Goal: Navigation & Orientation: Understand site structure

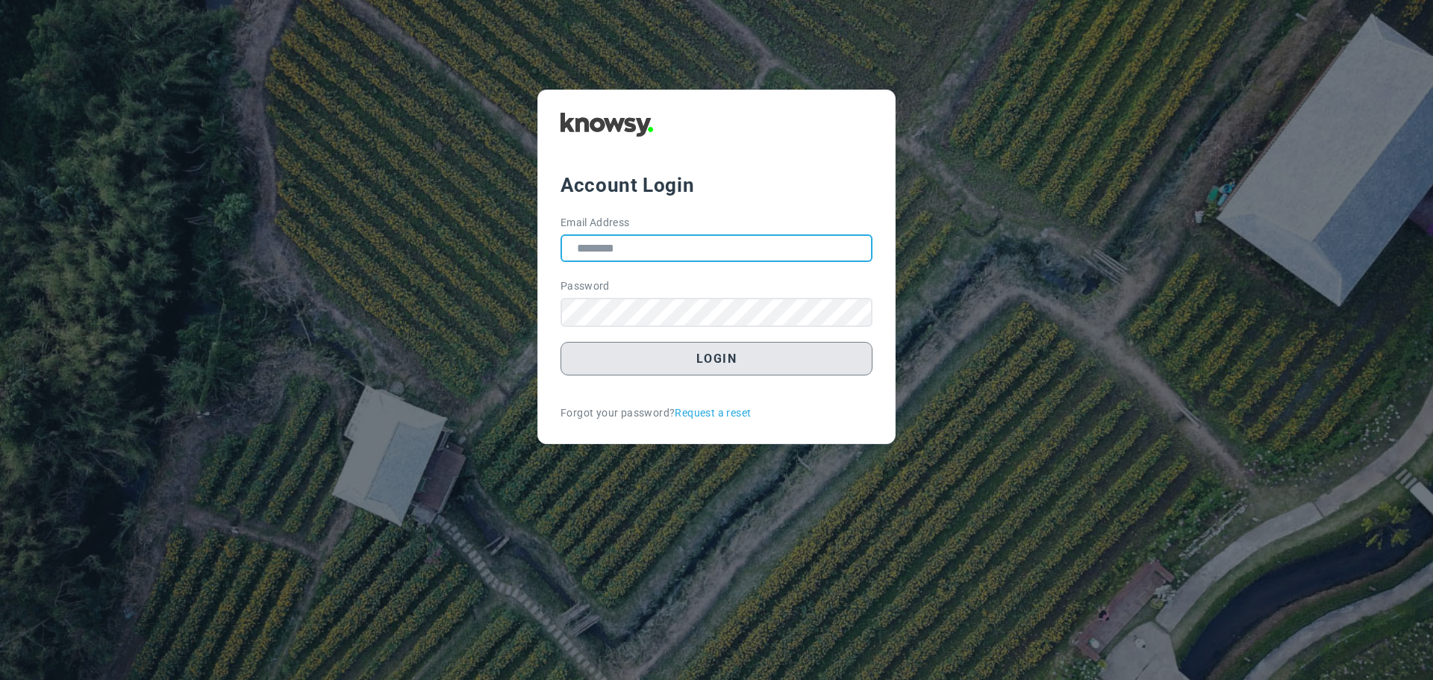
type input "**********"
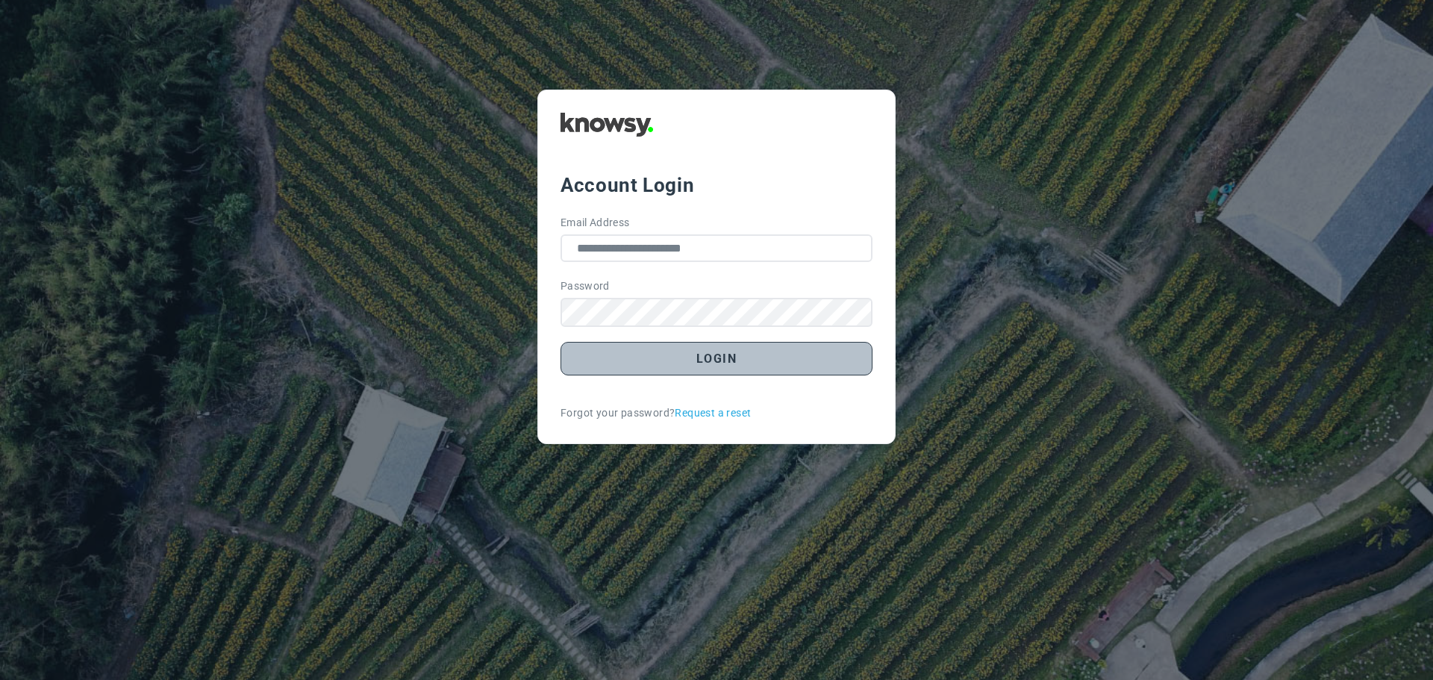
click at [725, 364] on button "Login" at bounding box center [717, 359] width 312 height 34
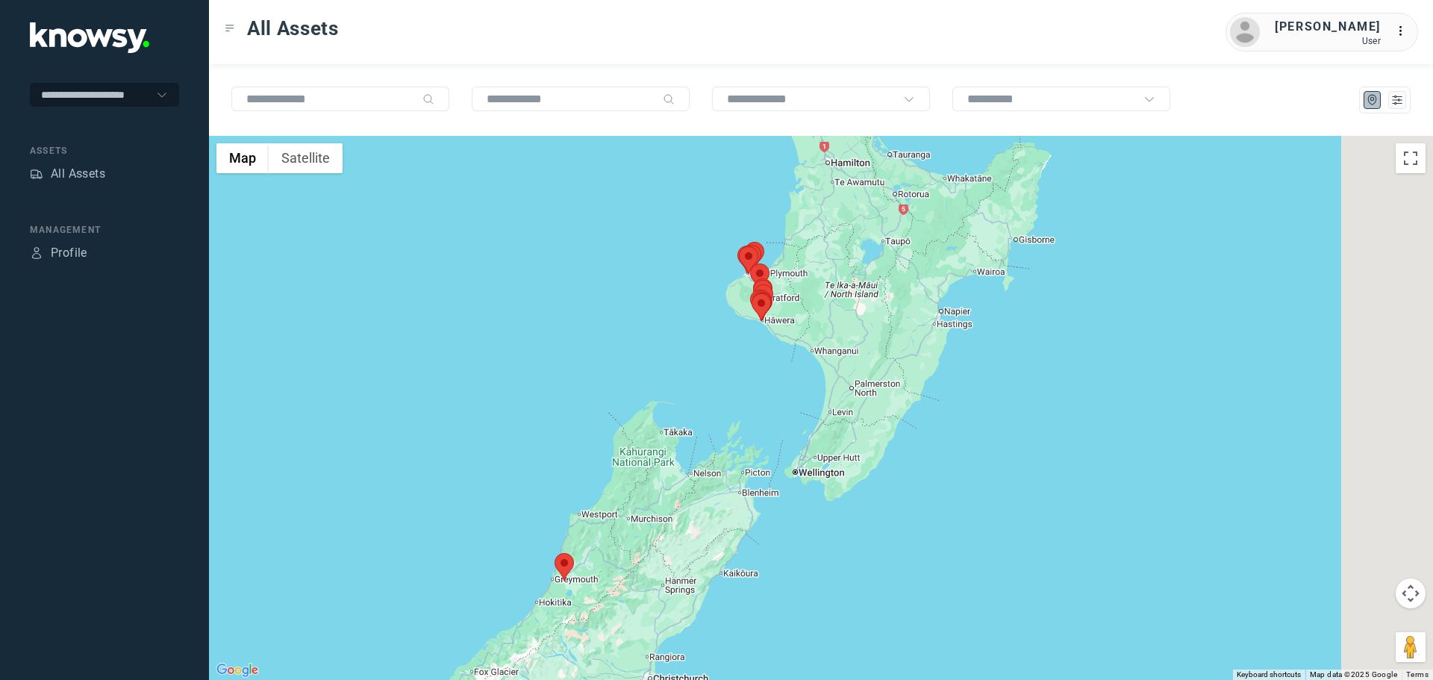
drag, startPoint x: 924, startPoint y: 273, endPoint x: 659, endPoint y: 308, distance: 266.6
click at [666, 425] on div "To navigate, press the arrow keys." at bounding box center [1276, 425] width 1224 height 0
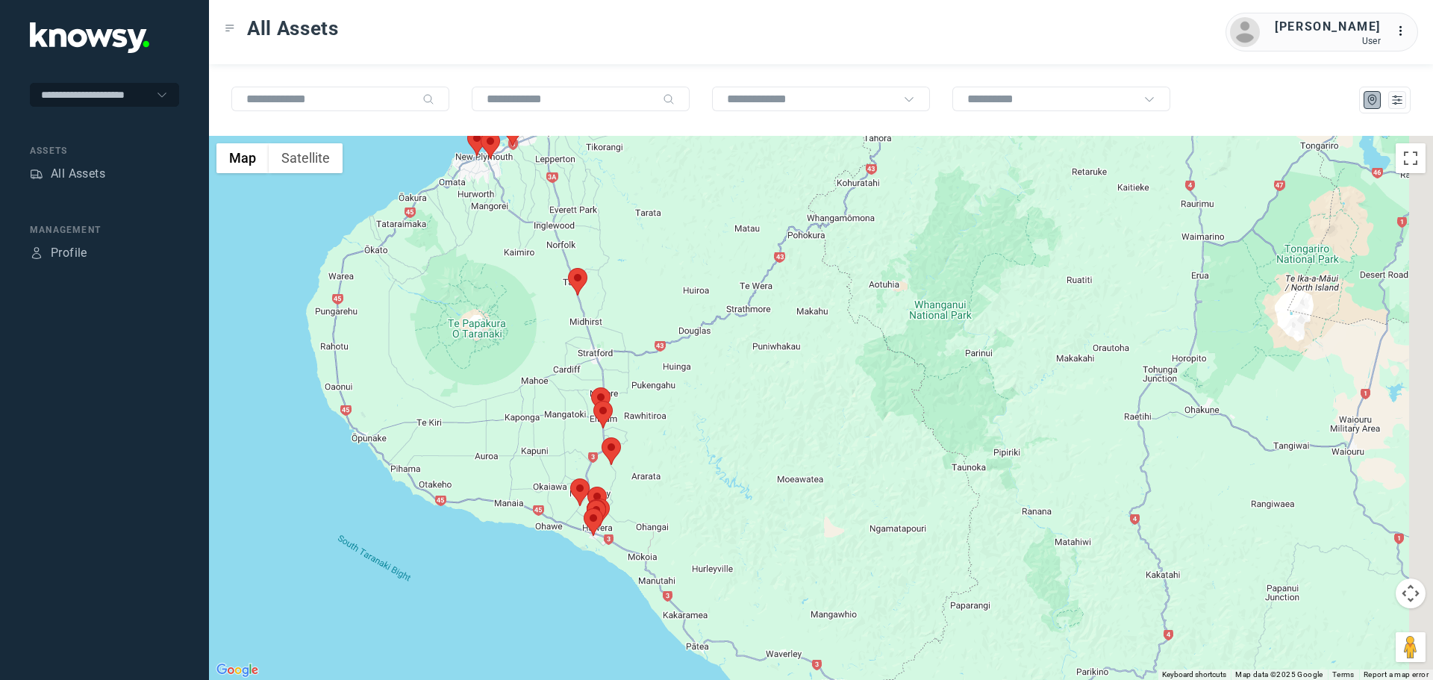
drag, startPoint x: 642, startPoint y: 508, endPoint x: 600, endPoint y: 451, distance: 70.5
click at [602, 451] on img at bounding box center [611, 451] width 19 height 28
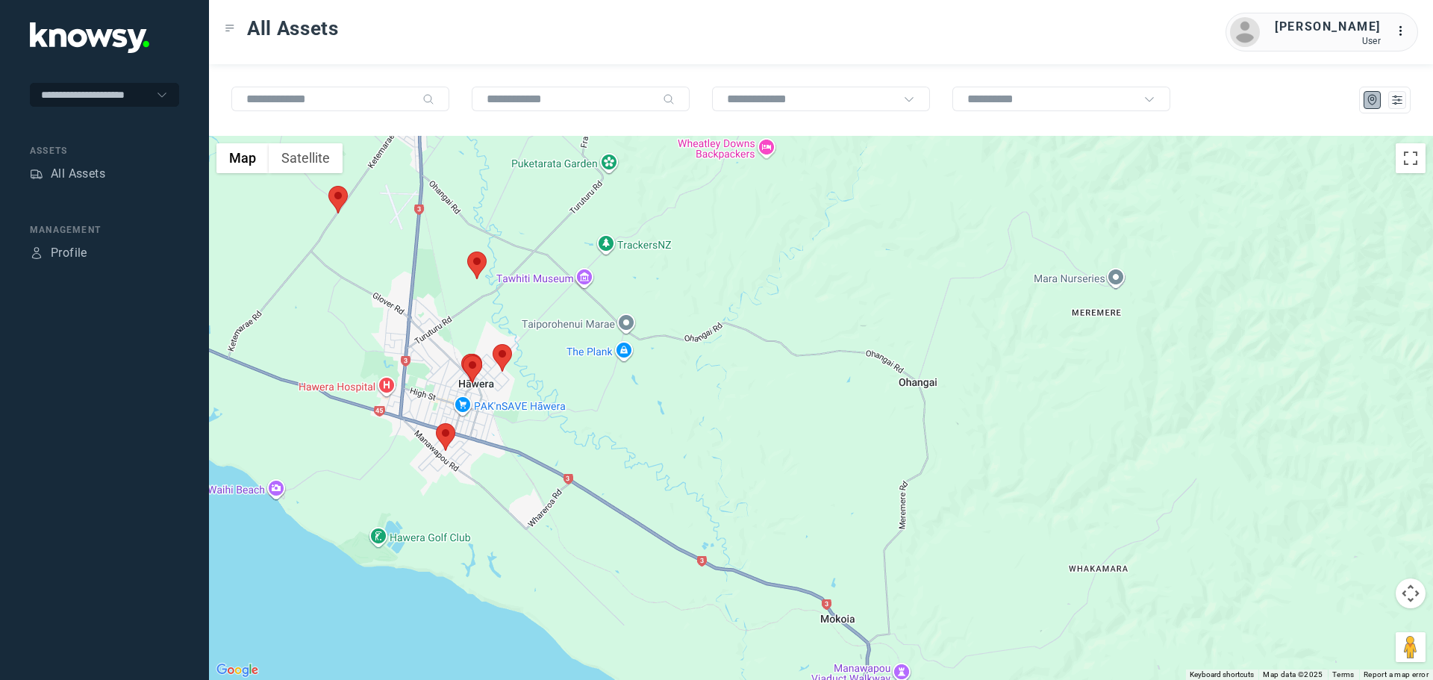
drag, startPoint x: 387, startPoint y: 560, endPoint x: 481, endPoint y: 442, distance: 150.4
click at [481, 442] on div at bounding box center [821, 408] width 1224 height 544
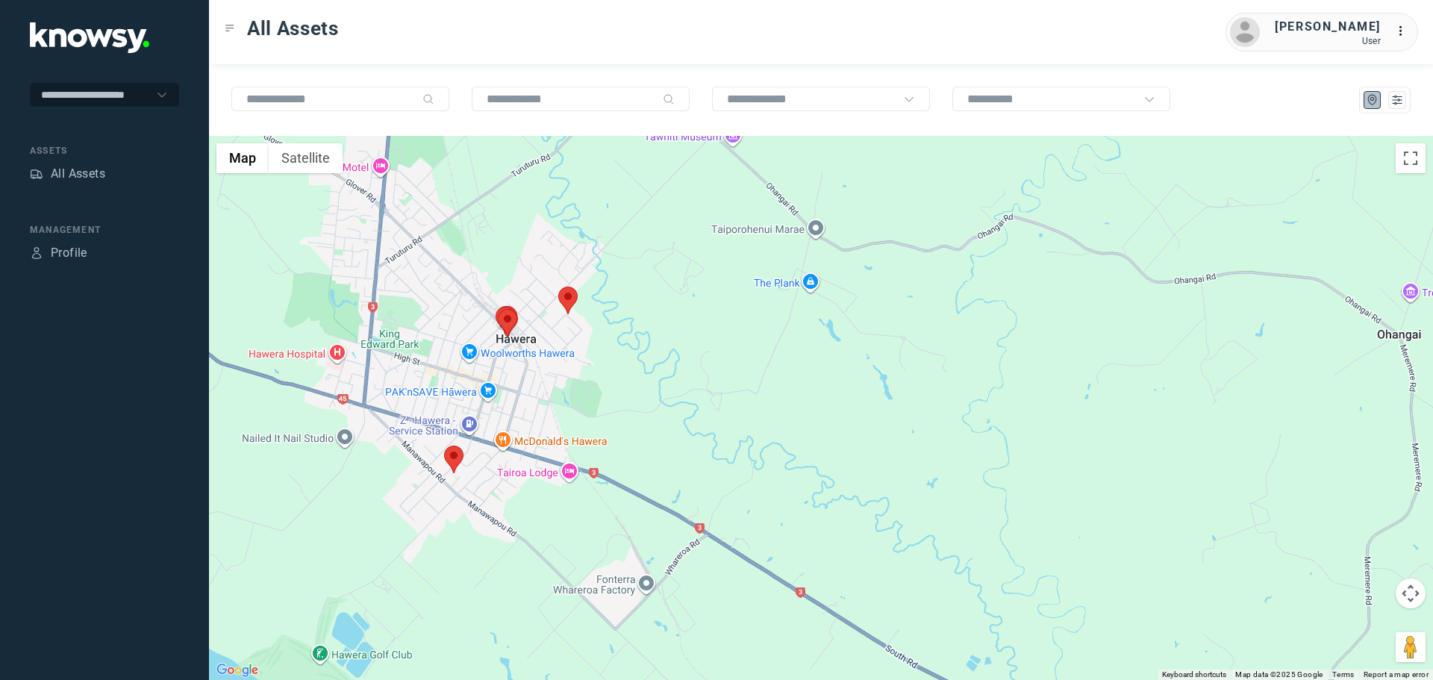
click at [444, 446] on area at bounding box center [444, 446] width 0 height 0
click at [507, 368] on button "Close" at bounding box center [503, 376] width 36 height 36
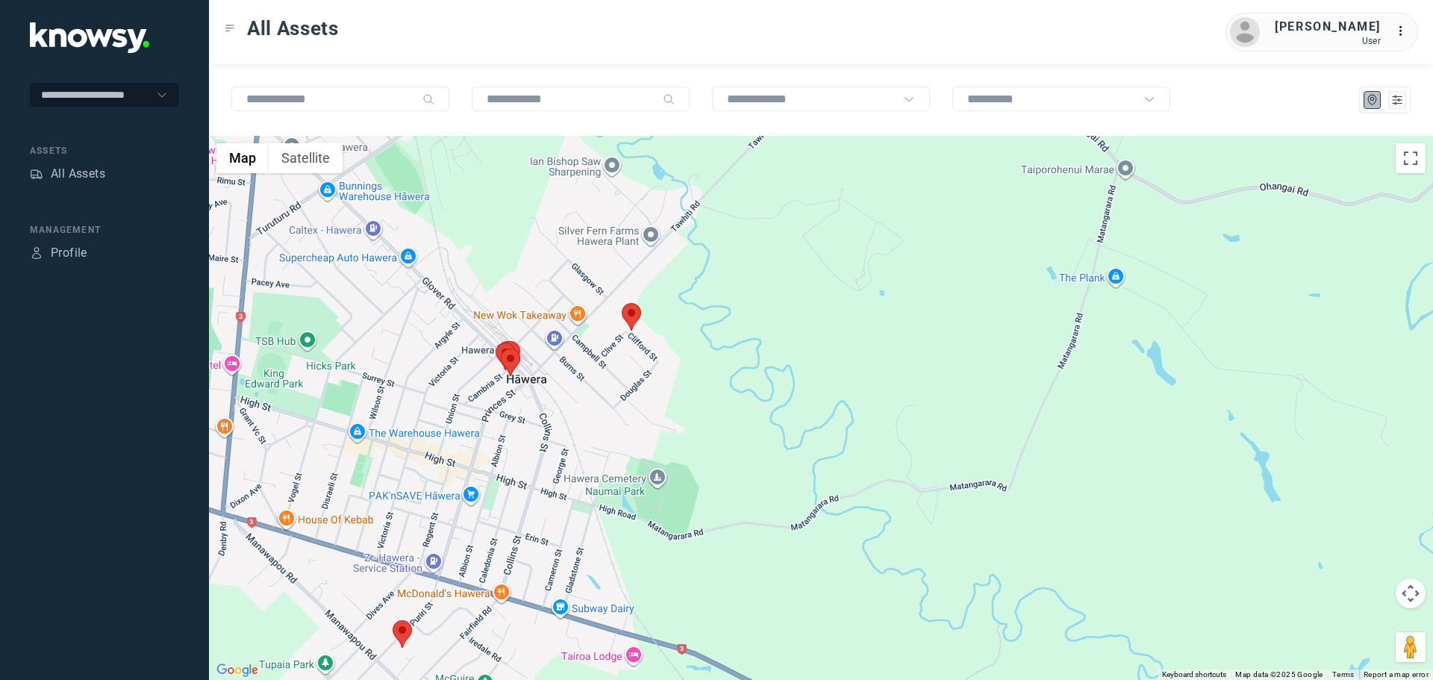
drag, startPoint x: 502, startPoint y: 311, endPoint x: 503, endPoint y: 396, distance: 85.9
click at [503, 391] on div at bounding box center [821, 408] width 1224 height 544
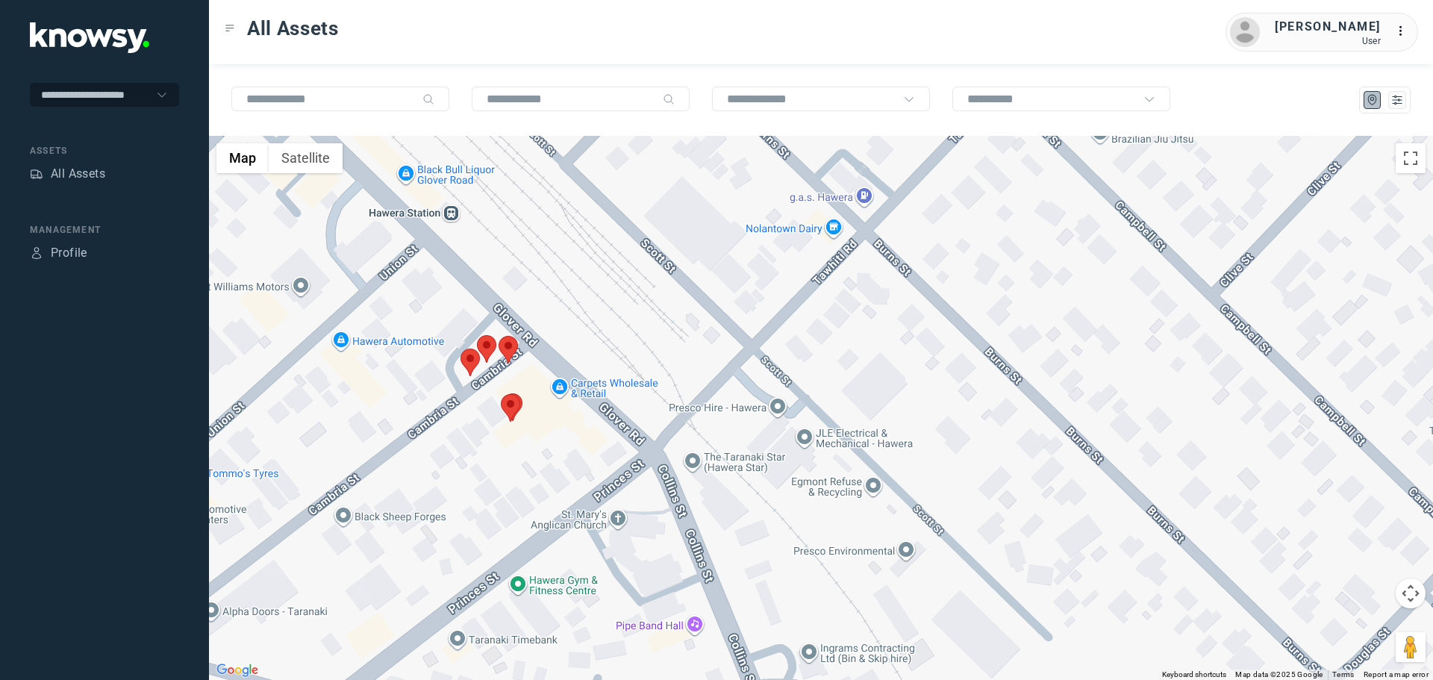
drag, startPoint x: 506, startPoint y: 304, endPoint x: 500, endPoint y: 394, distance: 90.5
click at [505, 392] on div at bounding box center [821, 408] width 1224 height 544
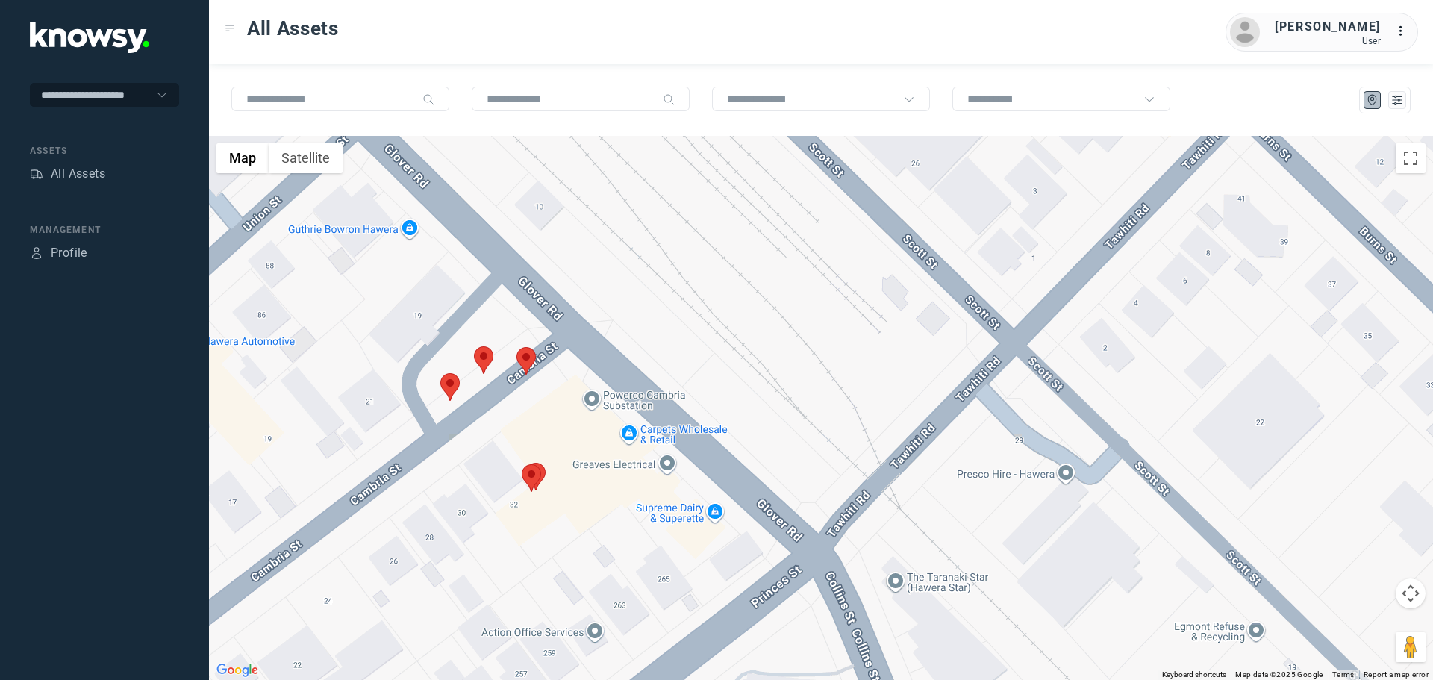
click at [440, 373] on area at bounding box center [440, 373] width 0 height 0
click at [505, 287] on button "Close" at bounding box center [499, 303] width 36 height 36
click at [474, 346] on area at bounding box center [474, 346] width 0 height 0
click at [537, 266] on button "Close" at bounding box center [532, 276] width 36 height 36
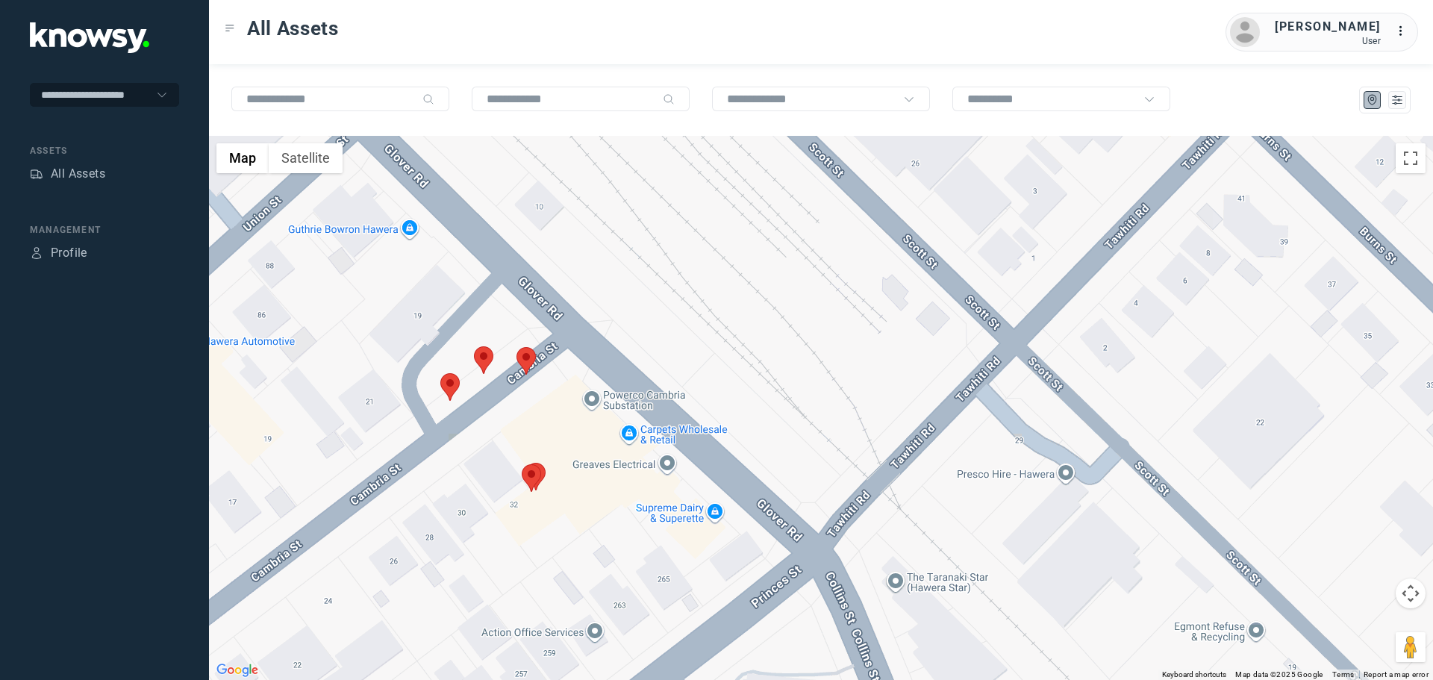
click at [517, 347] on area at bounding box center [517, 347] width 0 height 0
click at [585, 270] on button "Close" at bounding box center [576, 277] width 36 height 36
click at [522, 464] on area at bounding box center [522, 464] width 0 height 0
click at [579, 381] on button "Close" at bounding box center [581, 394] width 36 height 36
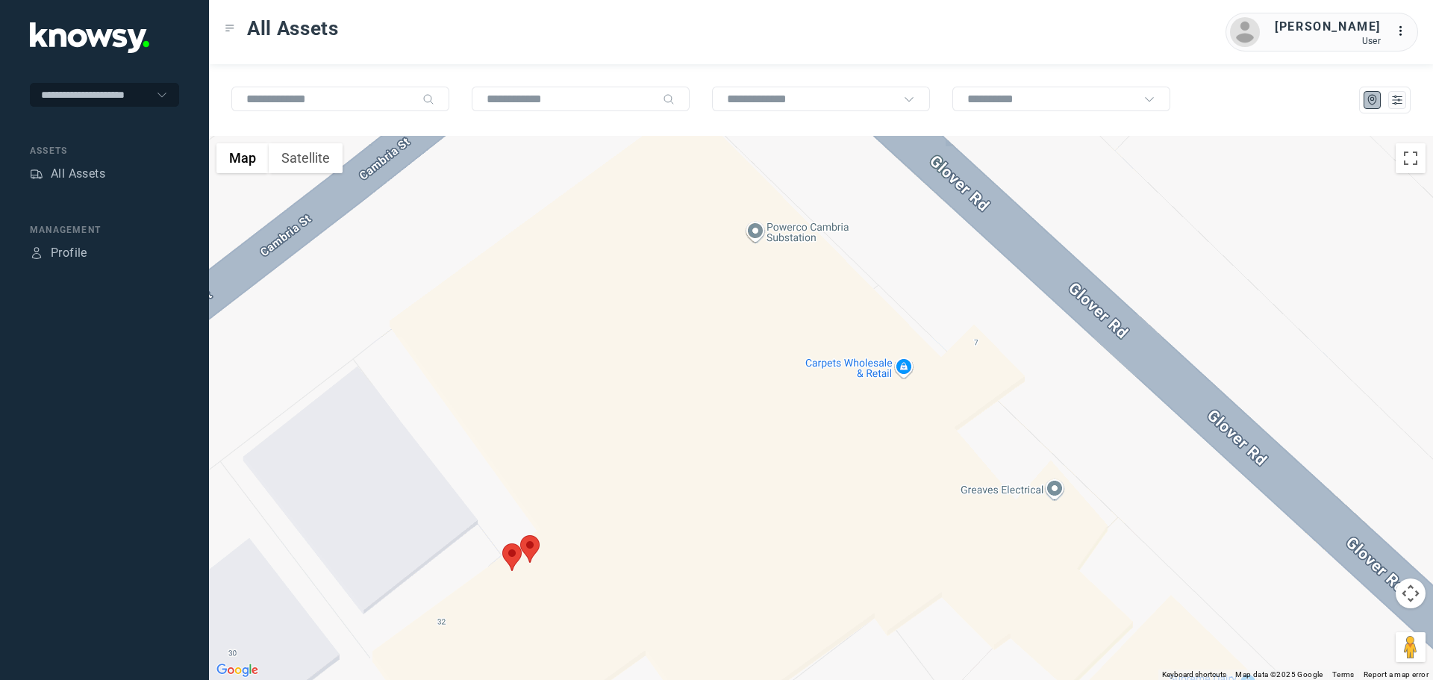
click at [520, 535] on area at bounding box center [520, 535] width 0 height 0
click at [586, 453] on button "Close" at bounding box center [578, 465] width 36 height 36
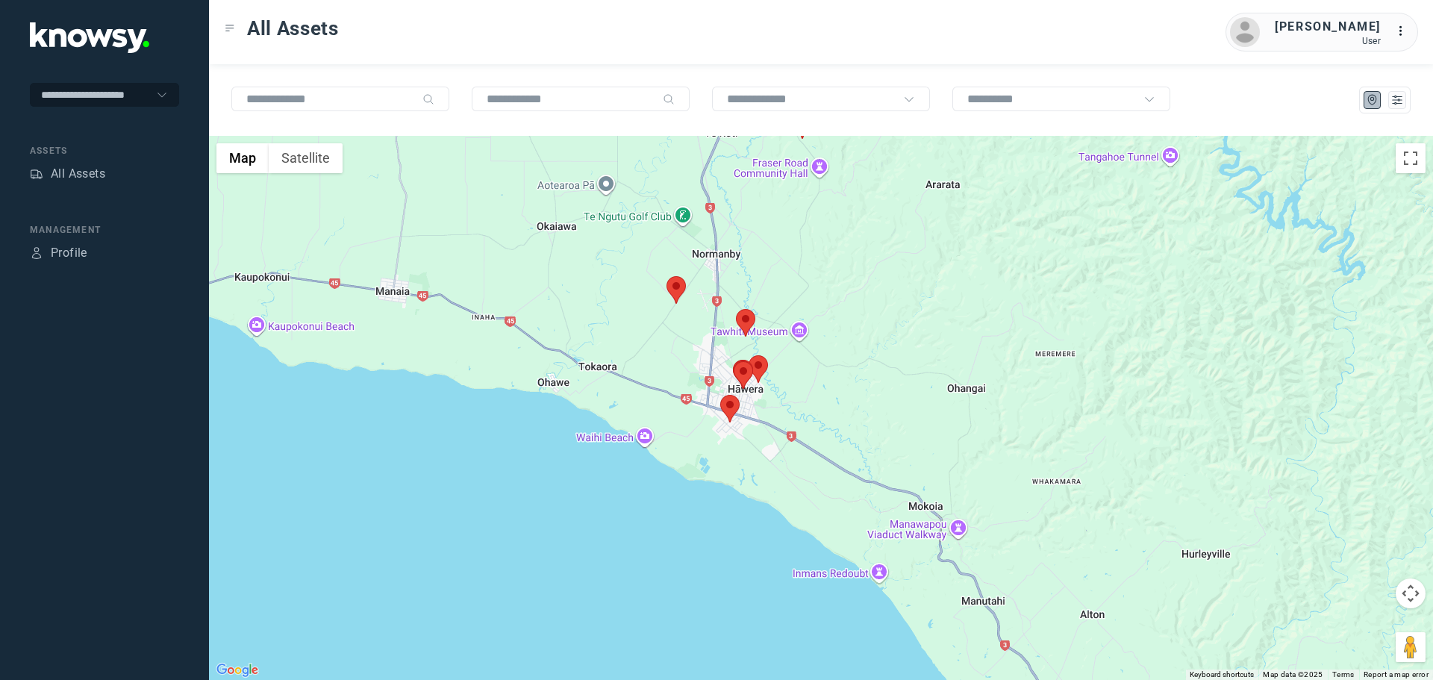
click at [667, 276] on area at bounding box center [667, 276] width 0 height 0
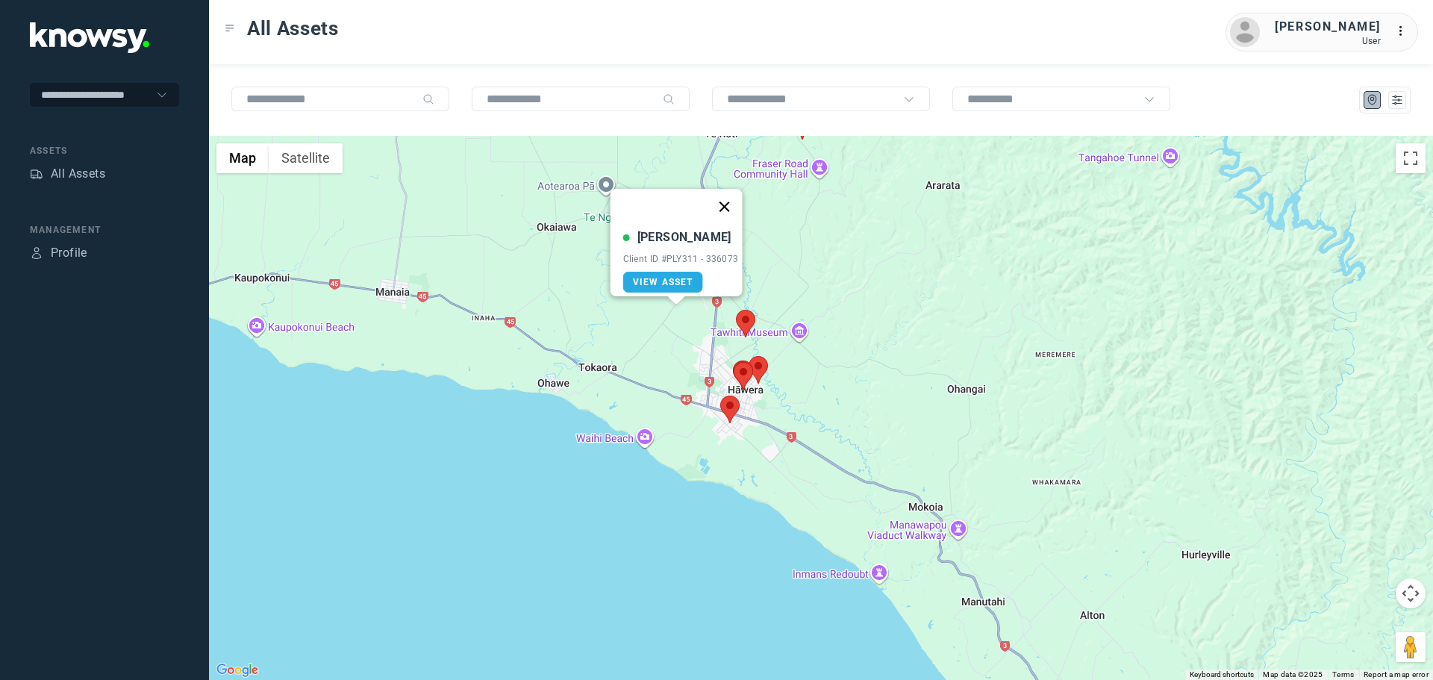
click at [729, 201] on button "Close" at bounding box center [724, 207] width 36 height 36
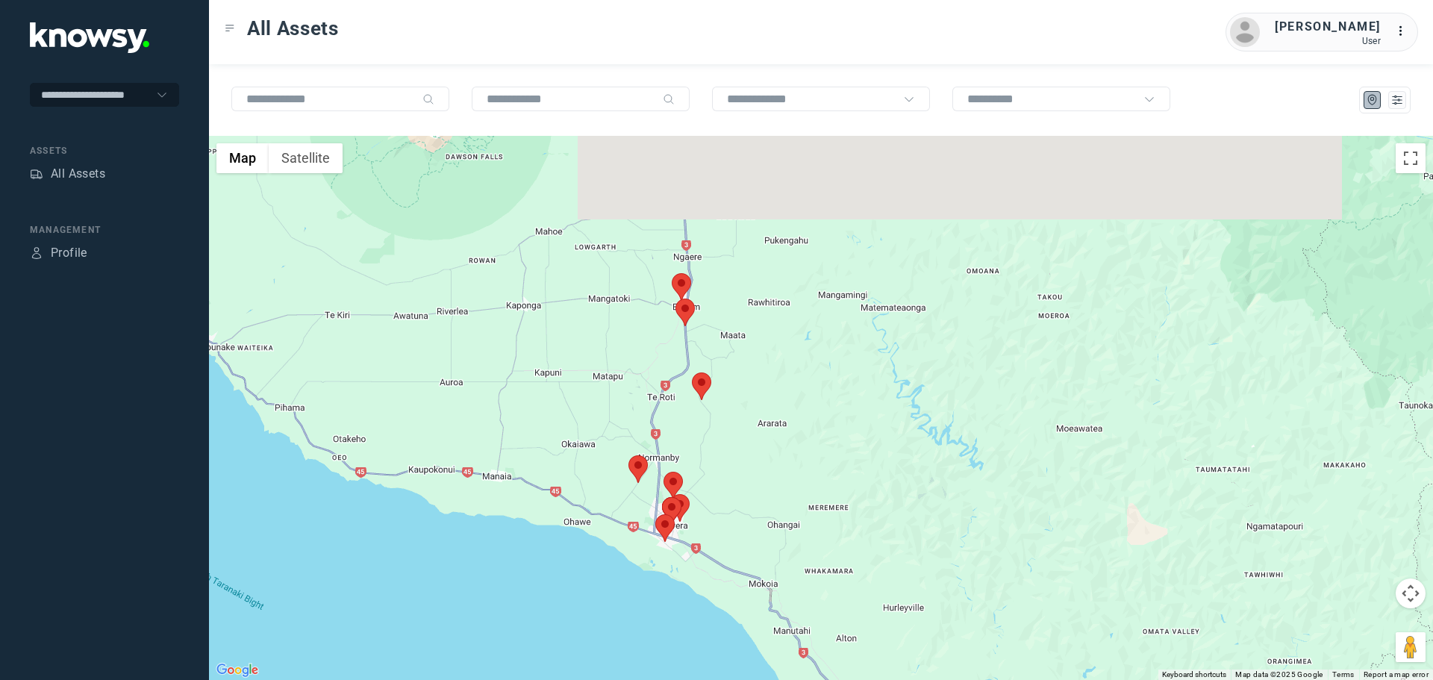
drag, startPoint x: 776, startPoint y: 221, endPoint x: 735, endPoint y: 399, distance: 183.1
click at [735, 399] on div at bounding box center [821, 408] width 1224 height 544
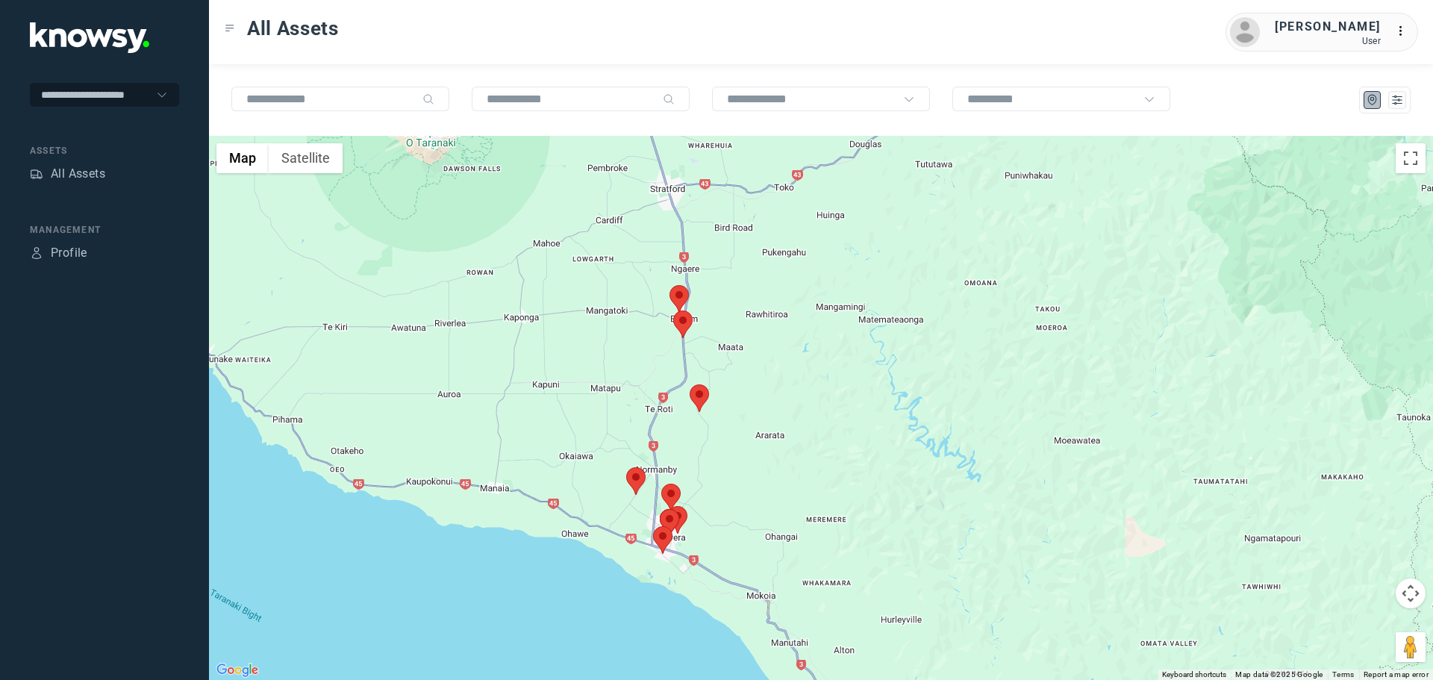
click at [673, 311] on area at bounding box center [673, 311] width 0 height 0
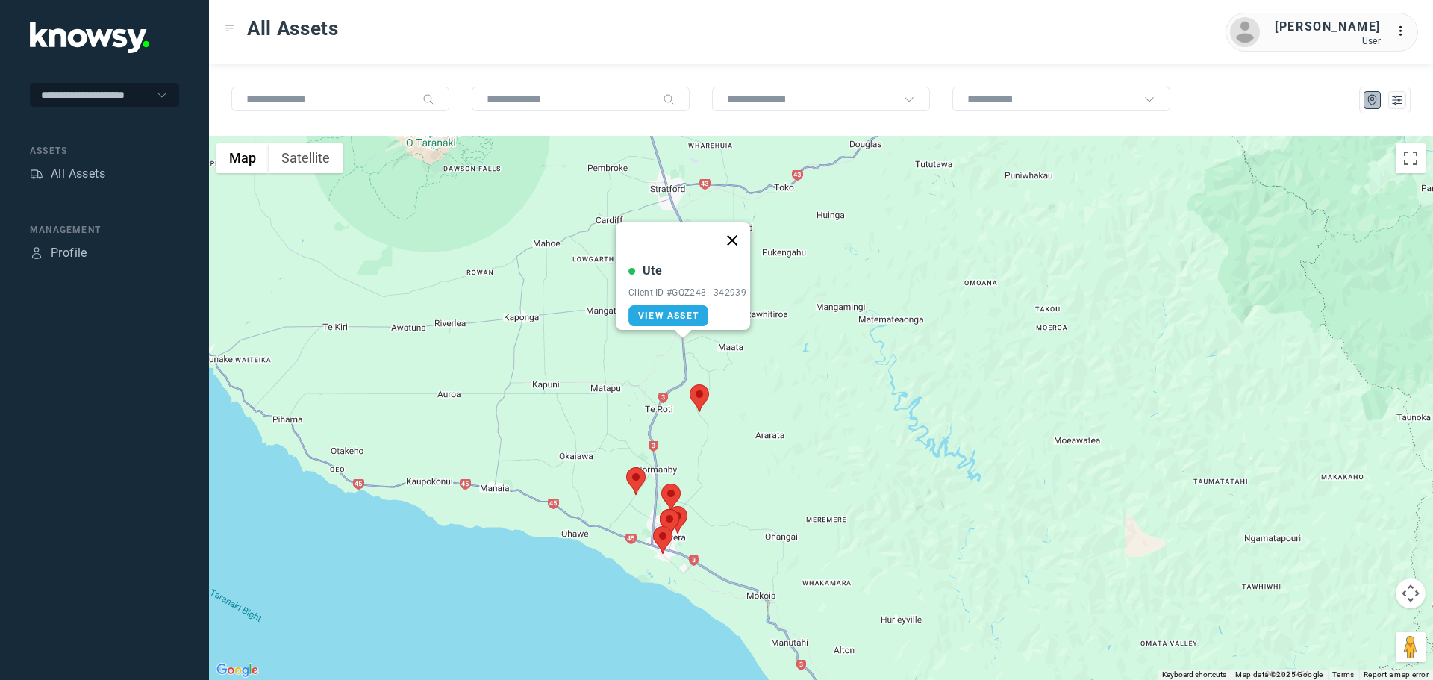
click at [744, 230] on button "Close" at bounding box center [732, 240] width 36 height 36
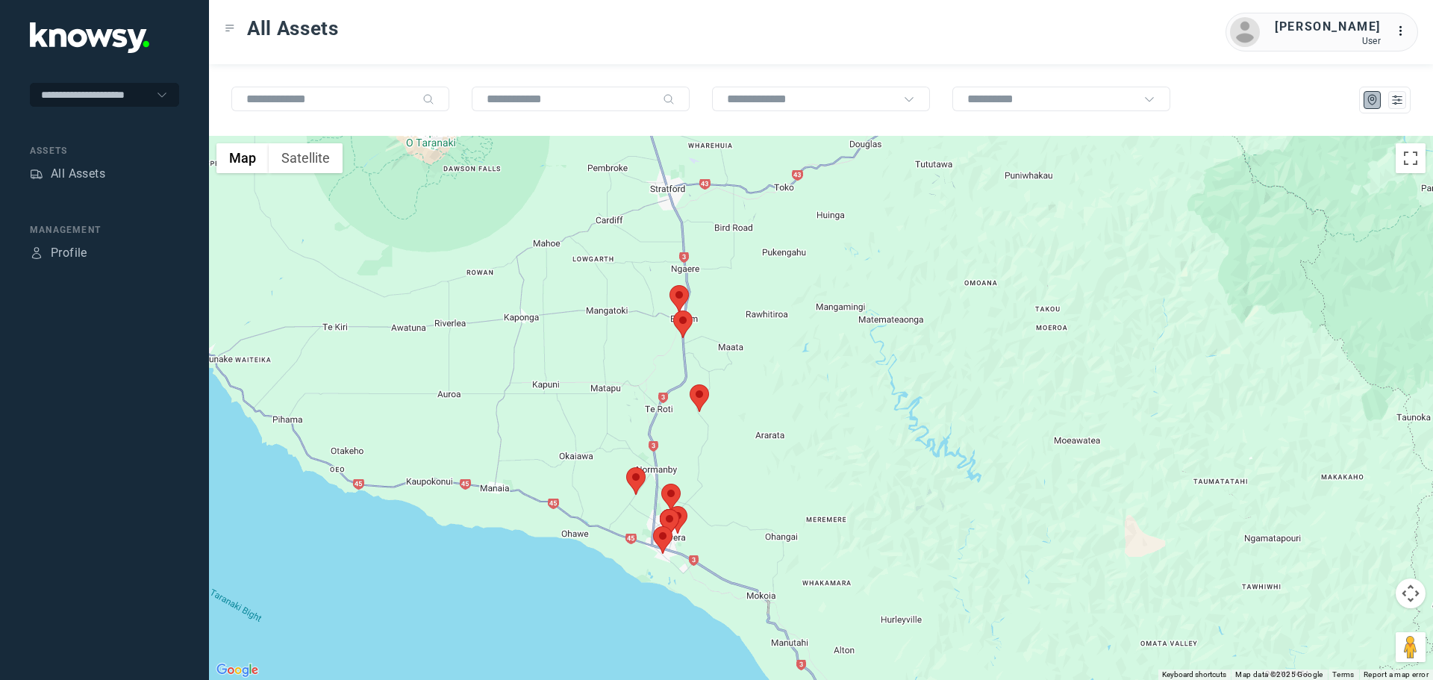
click at [670, 285] on area at bounding box center [670, 285] width 0 height 0
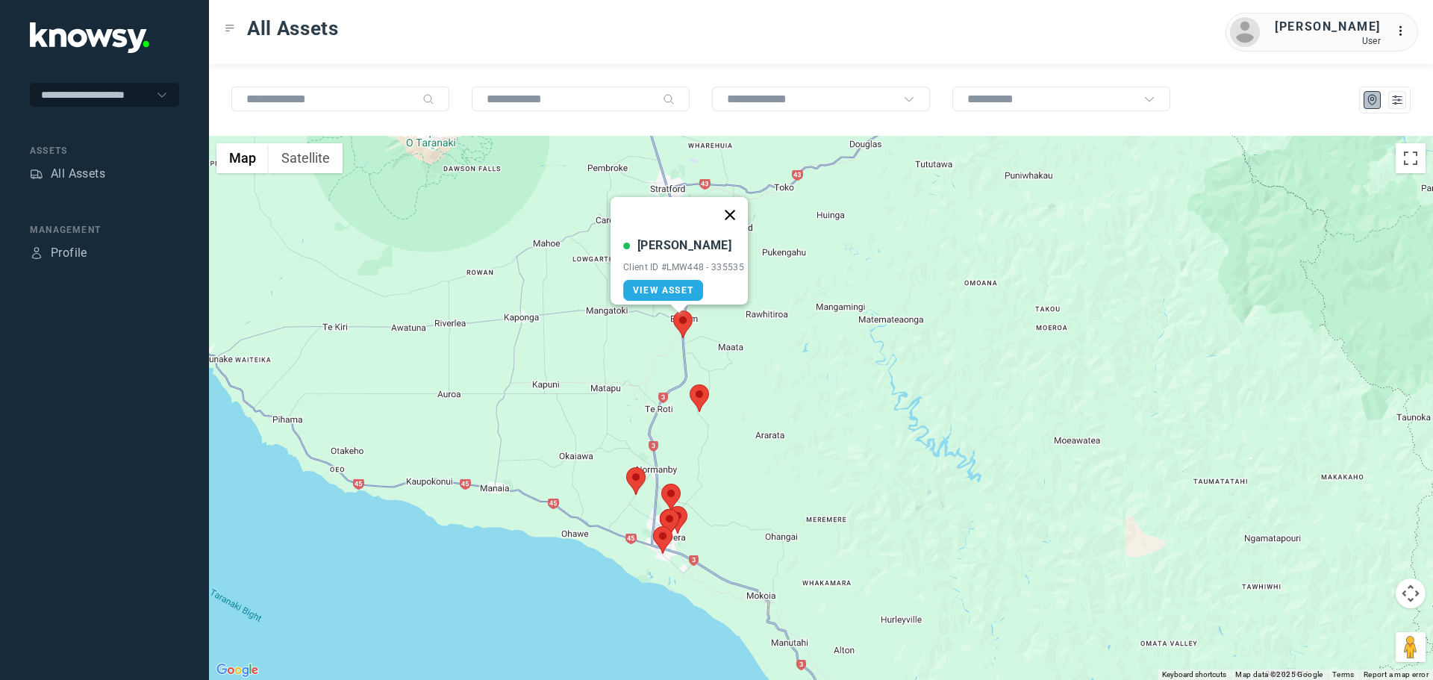
click at [741, 202] on button "Close" at bounding box center [730, 215] width 36 height 36
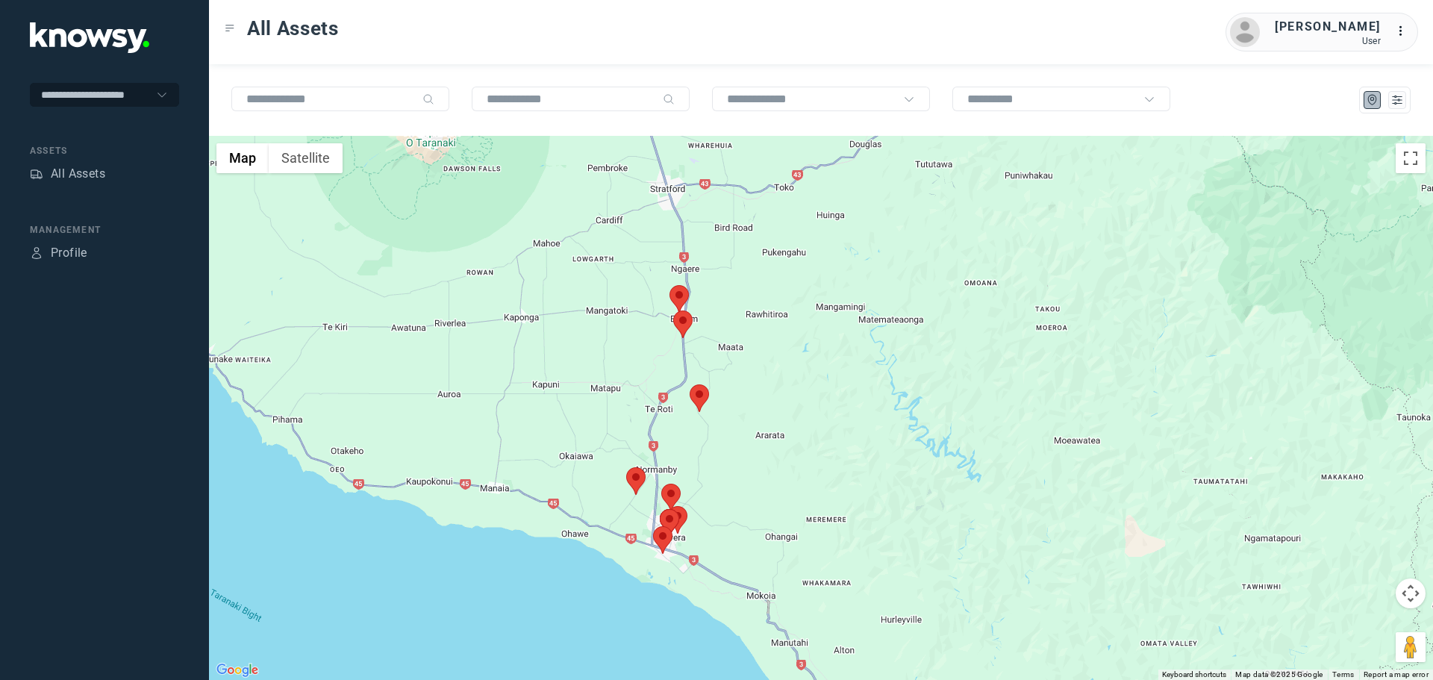
click at [690, 384] on area at bounding box center [690, 384] width 0 height 0
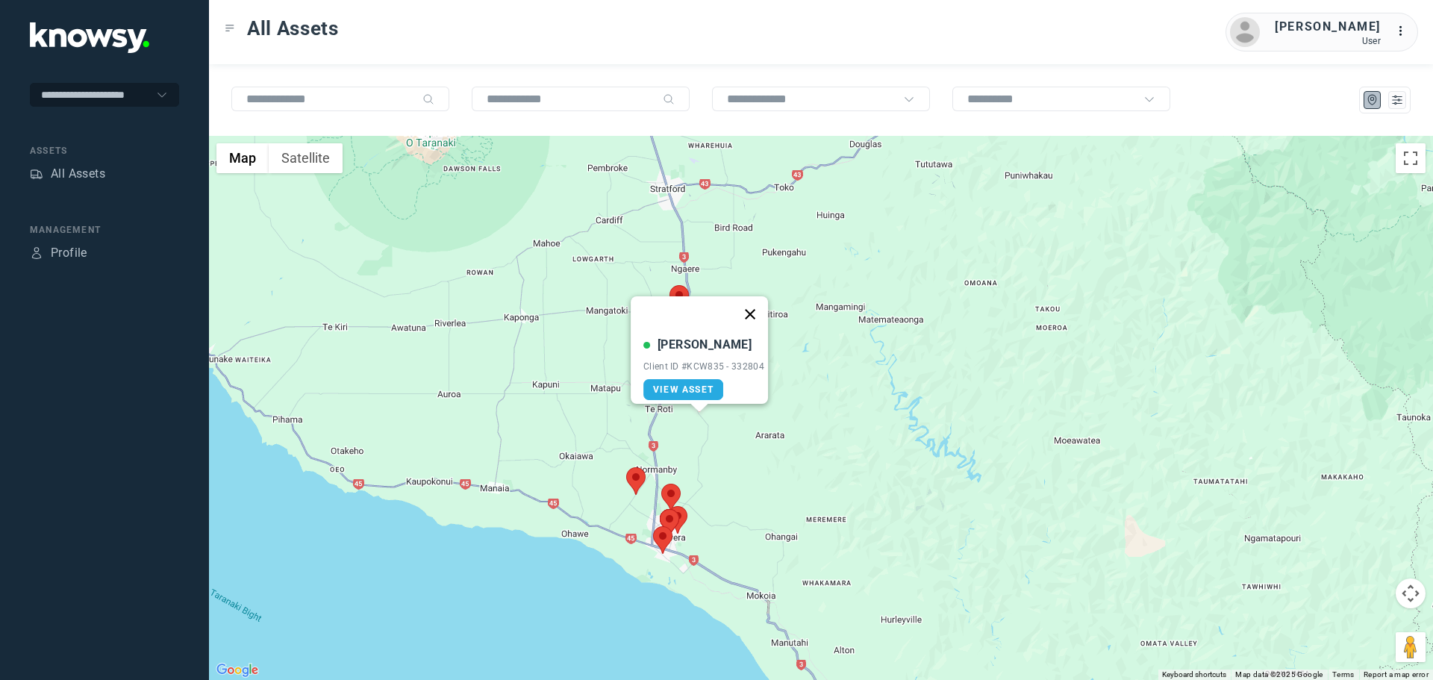
click at [755, 308] on button "Close" at bounding box center [750, 314] width 36 height 36
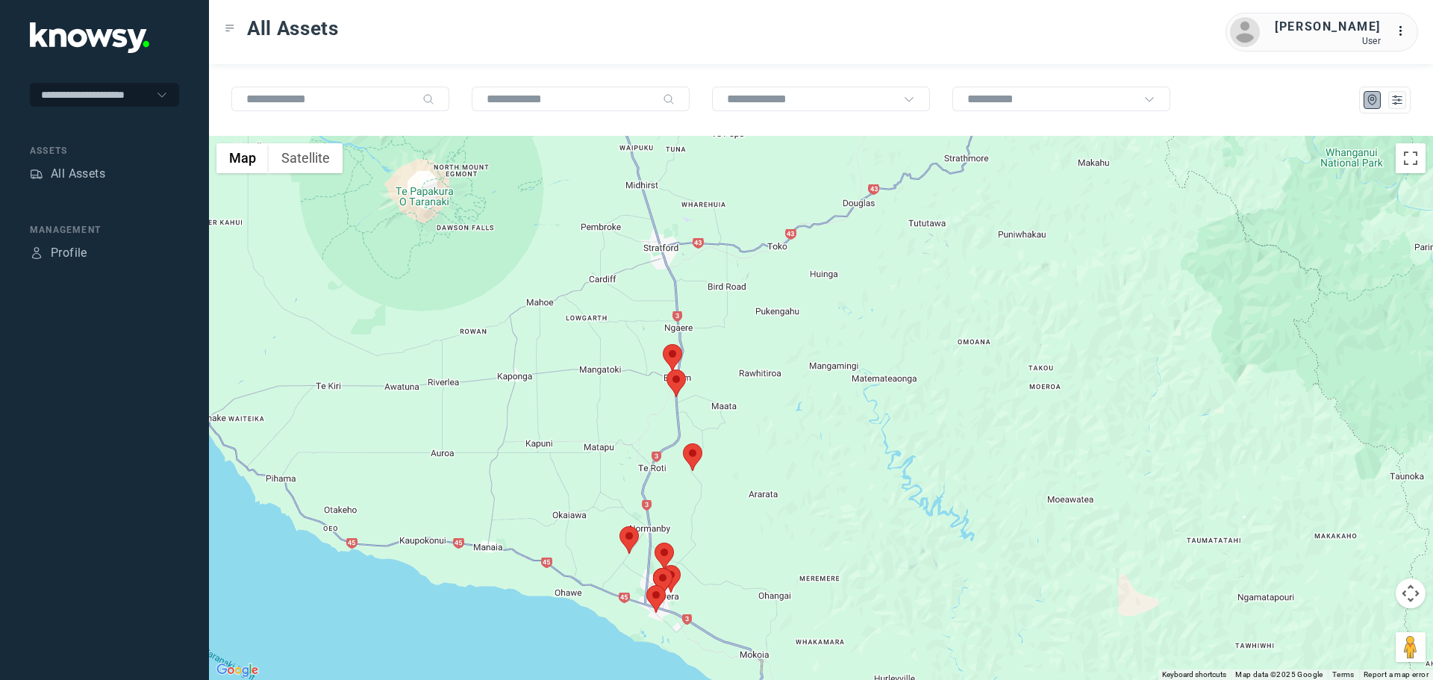
drag, startPoint x: 638, startPoint y: 520, endPoint x: 676, endPoint y: 452, distance: 77.2
click at [686, 530] on div at bounding box center [821, 408] width 1224 height 544
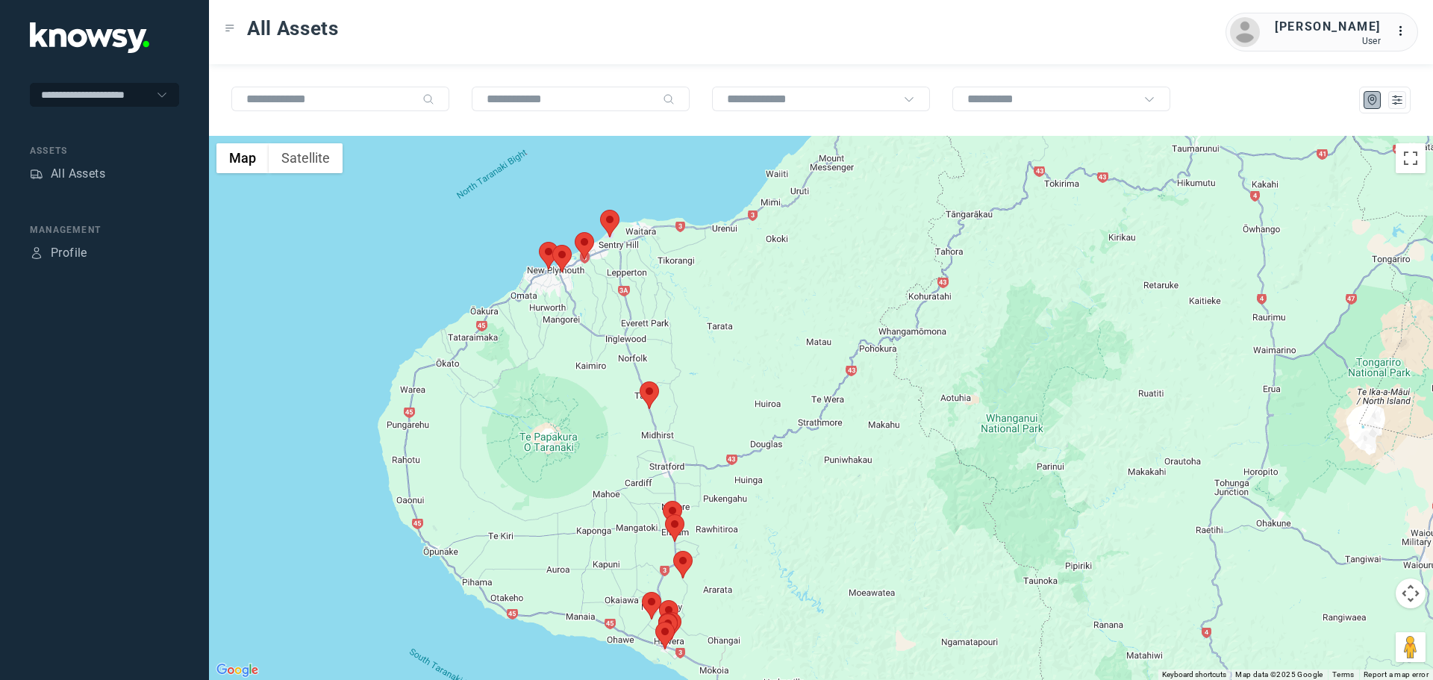
drag, startPoint x: 671, startPoint y: 285, endPoint x: 660, endPoint y: 440, distance: 154.9
click at [660, 440] on div at bounding box center [821, 408] width 1224 height 544
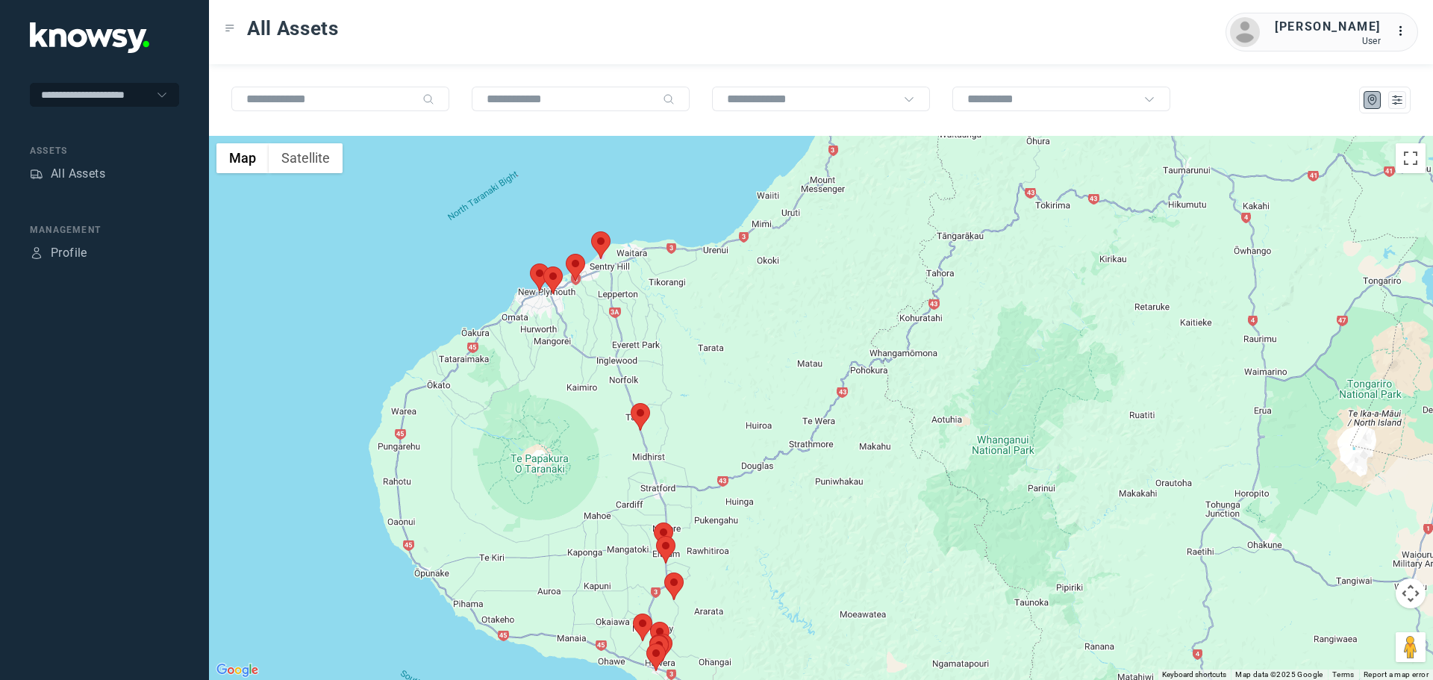
click at [631, 403] on area at bounding box center [631, 403] width 0 height 0
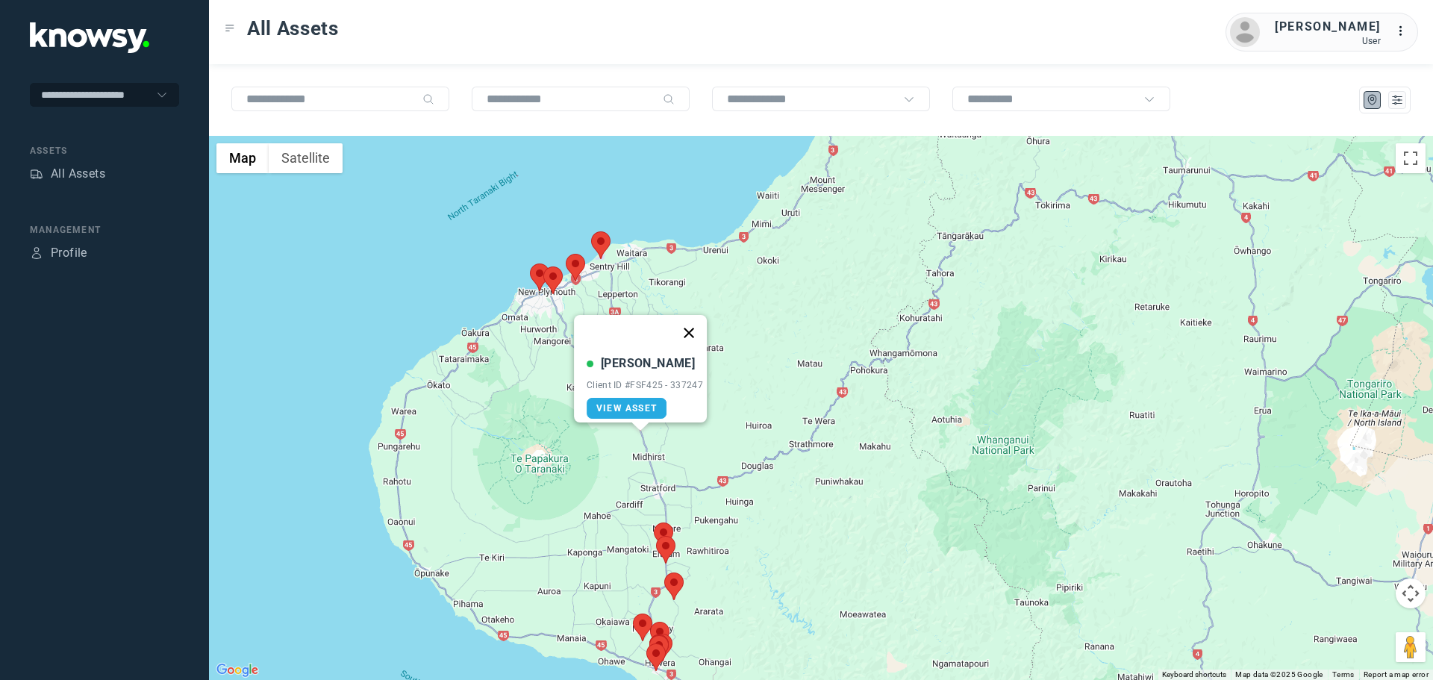
click at [699, 321] on button "Close" at bounding box center [689, 333] width 36 height 36
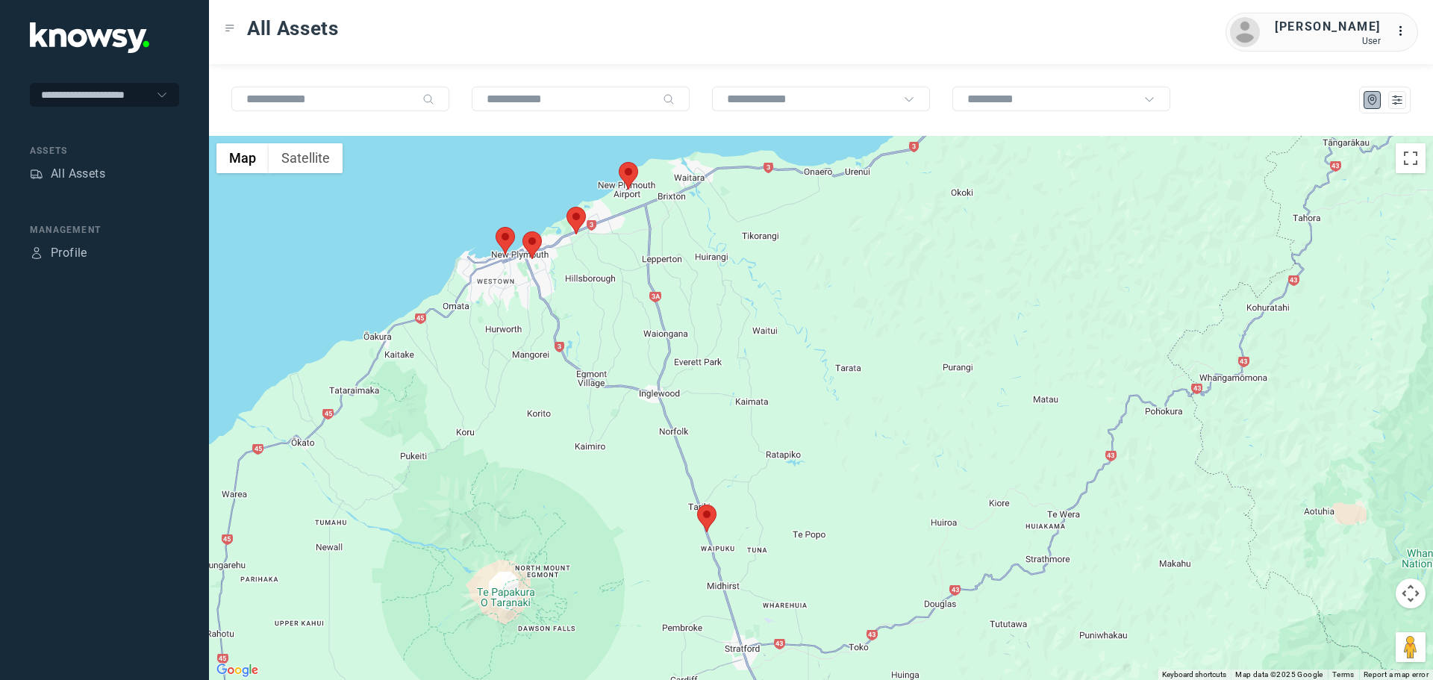
drag, startPoint x: 563, startPoint y: 301, endPoint x: 594, endPoint y: 443, distance: 145.8
click at [594, 443] on div "To navigate, press the arrow keys." at bounding box center [821, 408] width 1224 height 544
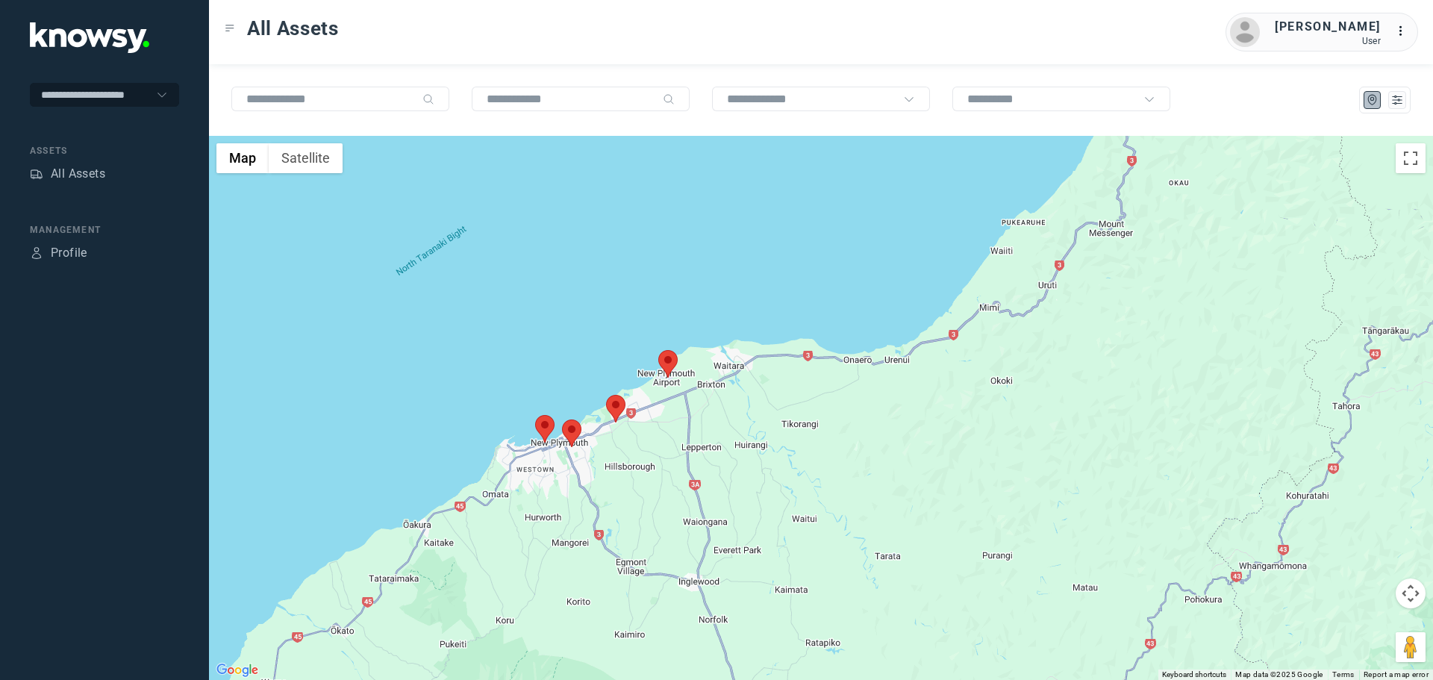
click at [606, 395] on area at bounding box center [606, 395] width 0 height 0
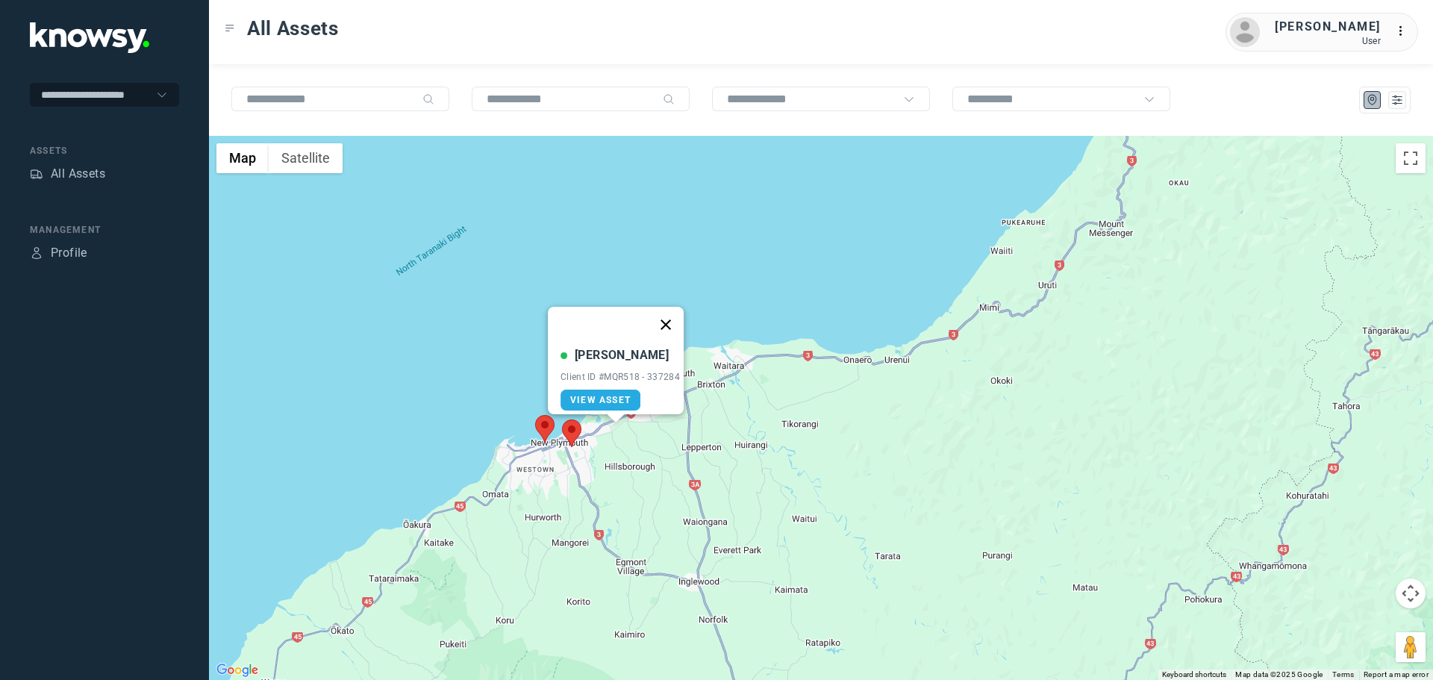
click at [665, 324] on button "Close" at bounding box center [666, 325] width 36 height 36
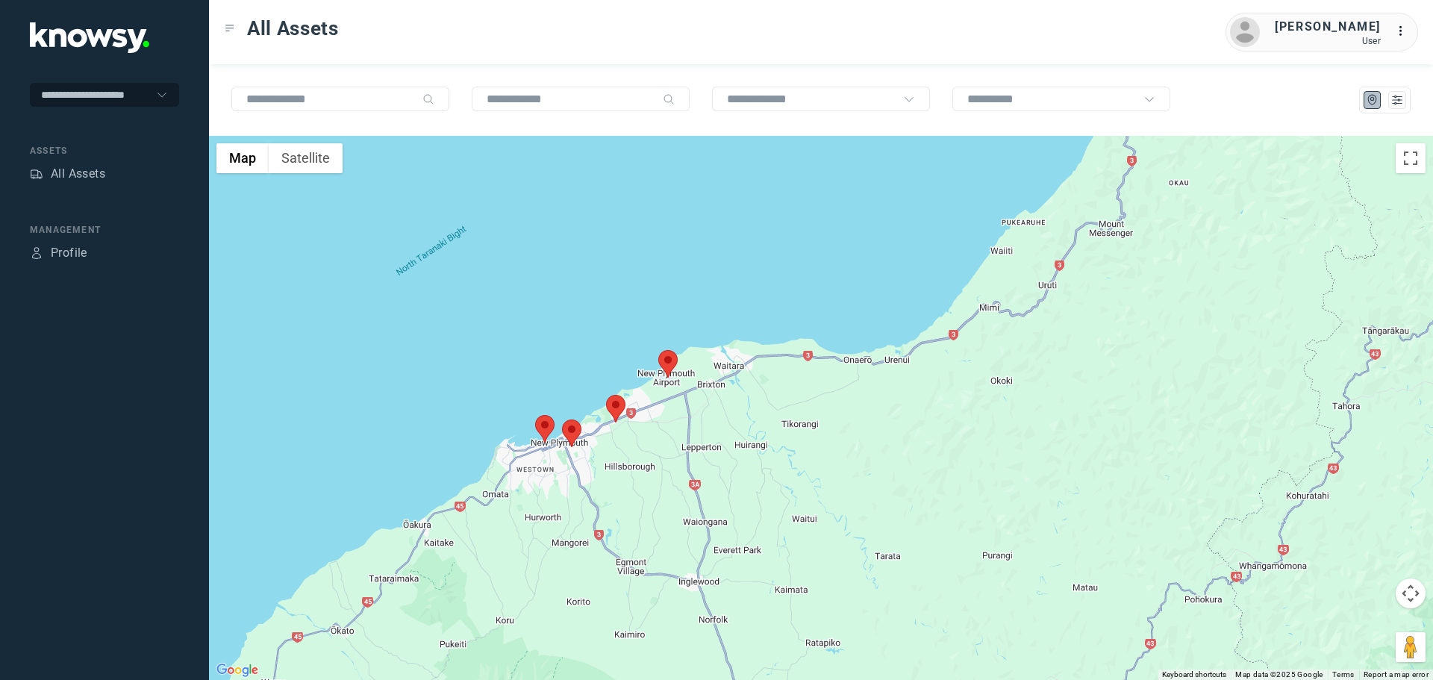
click at [562, 420] on area at bounding box center [562, 420] width 0 height 0
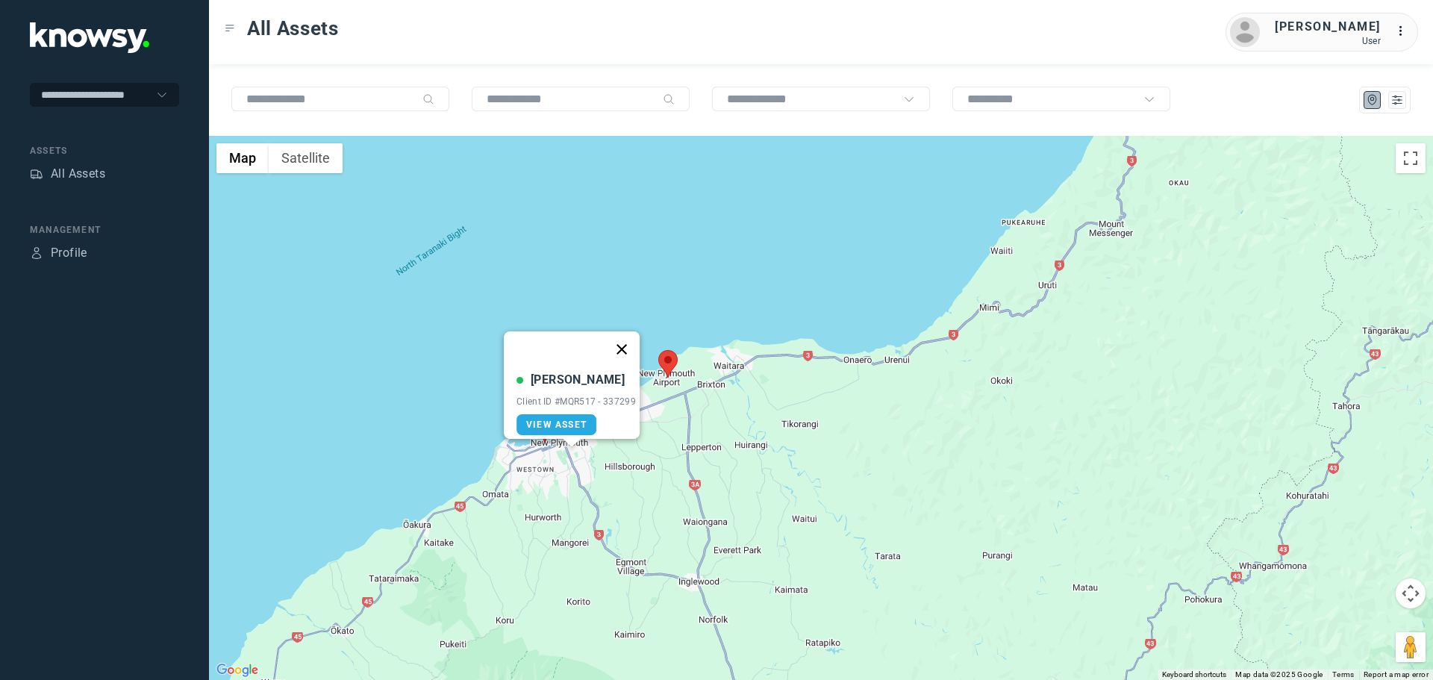
click at [633, 337] on button "Close" at bounding box center [622, 349] width 36 height 36
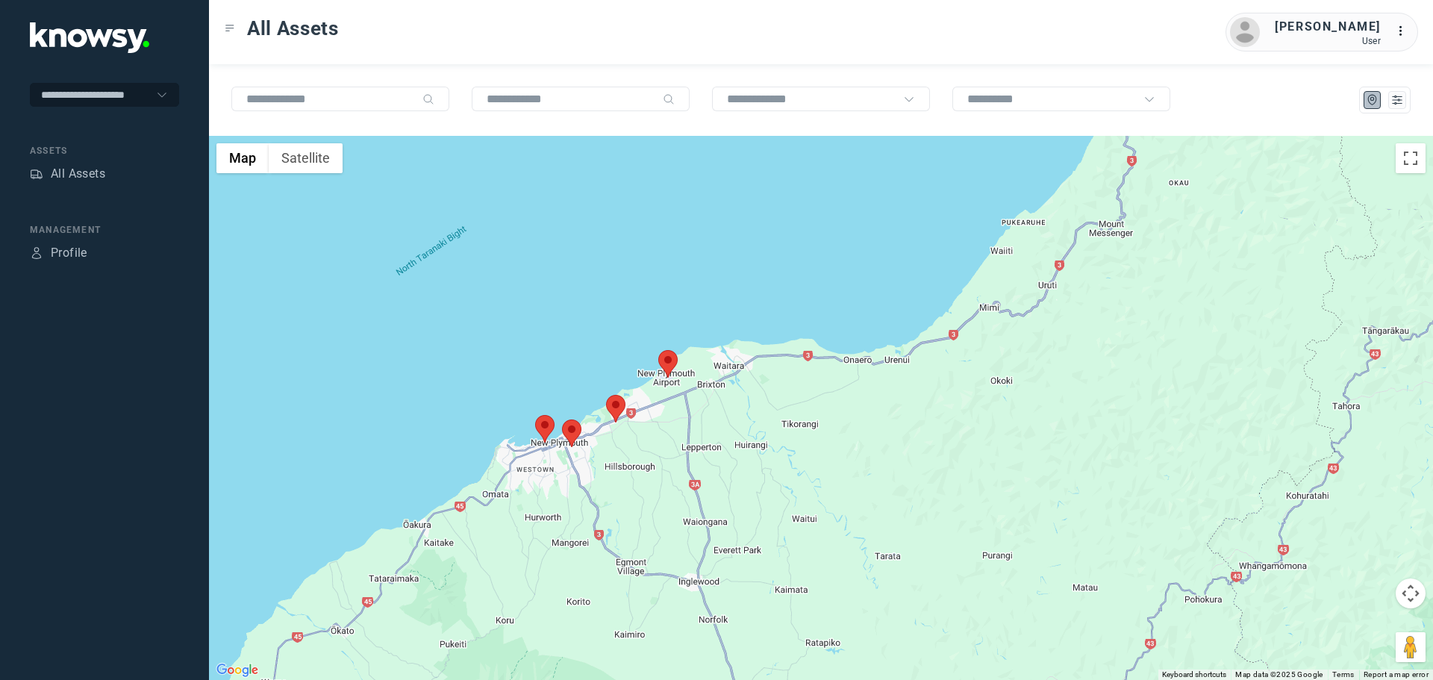
click at [535, 415] on area at bounding box center [535, 415] width 0 height 0
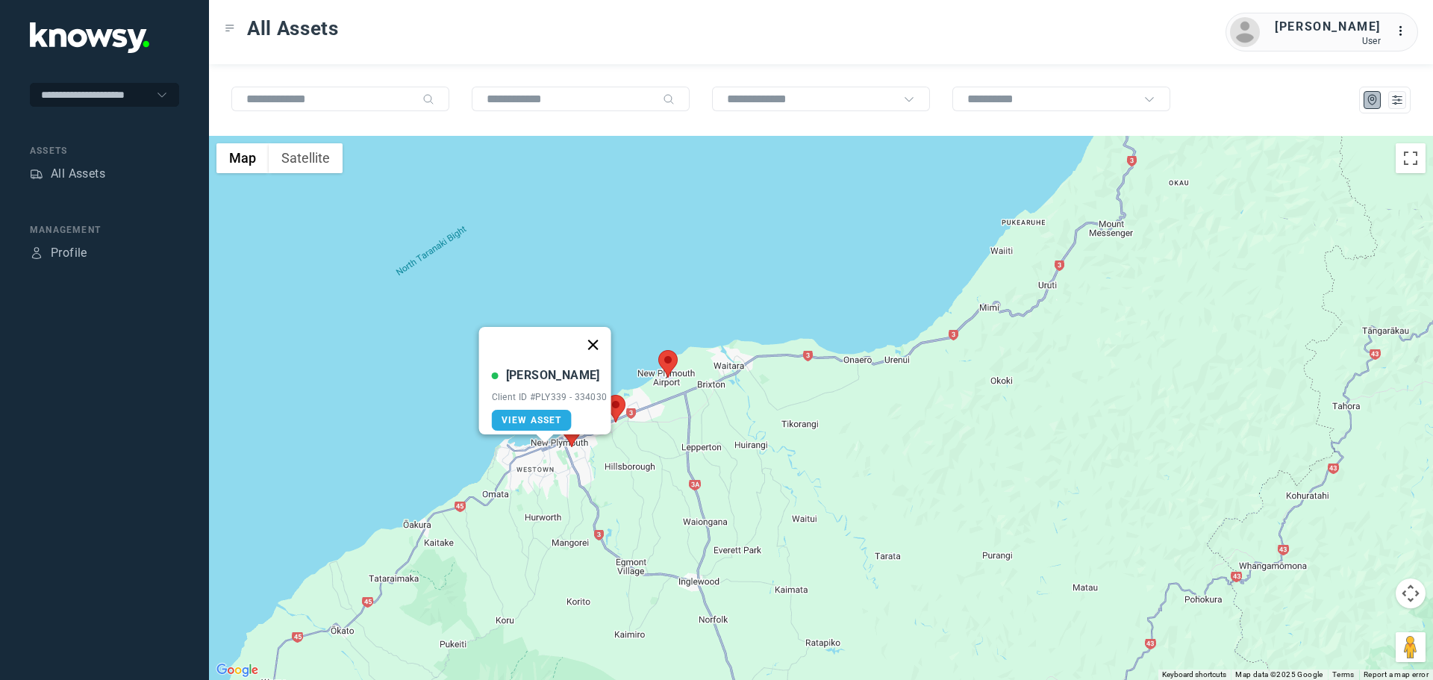
click at [596, 342] on button "Close" at bounding box center [593, 345] width 36 height 36
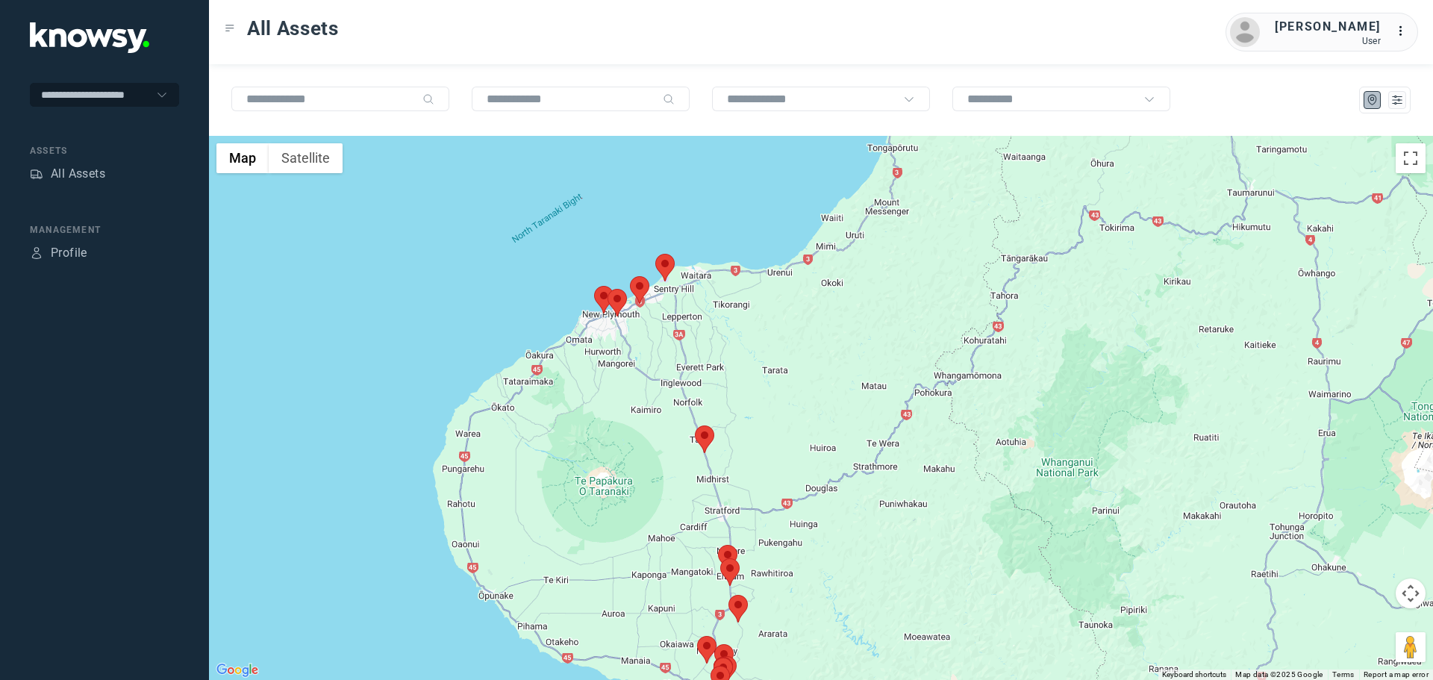
drag, startPoint x: 656, startPoint y: 608, endPoint x: 646, endPoint y: 421, distance: 186.9
click at [646, 421] on div at bounding box center [821, 408] width 1224 height 544
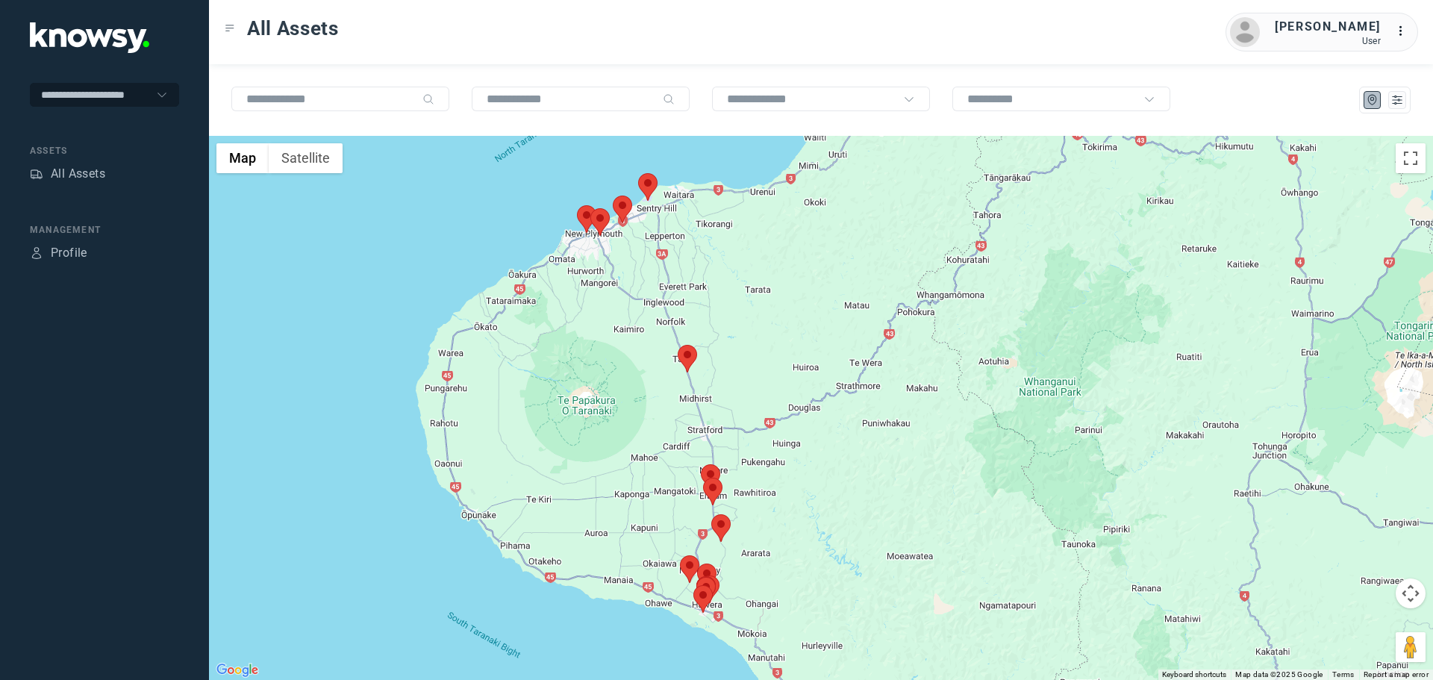
drag, startPoint x: 683, startPoint y: 570, endPoint x: 629, endPoint y: 502, distance: 87.1
click at [630, 502] on div at bounding box center [821, 408] width 1224 height 544
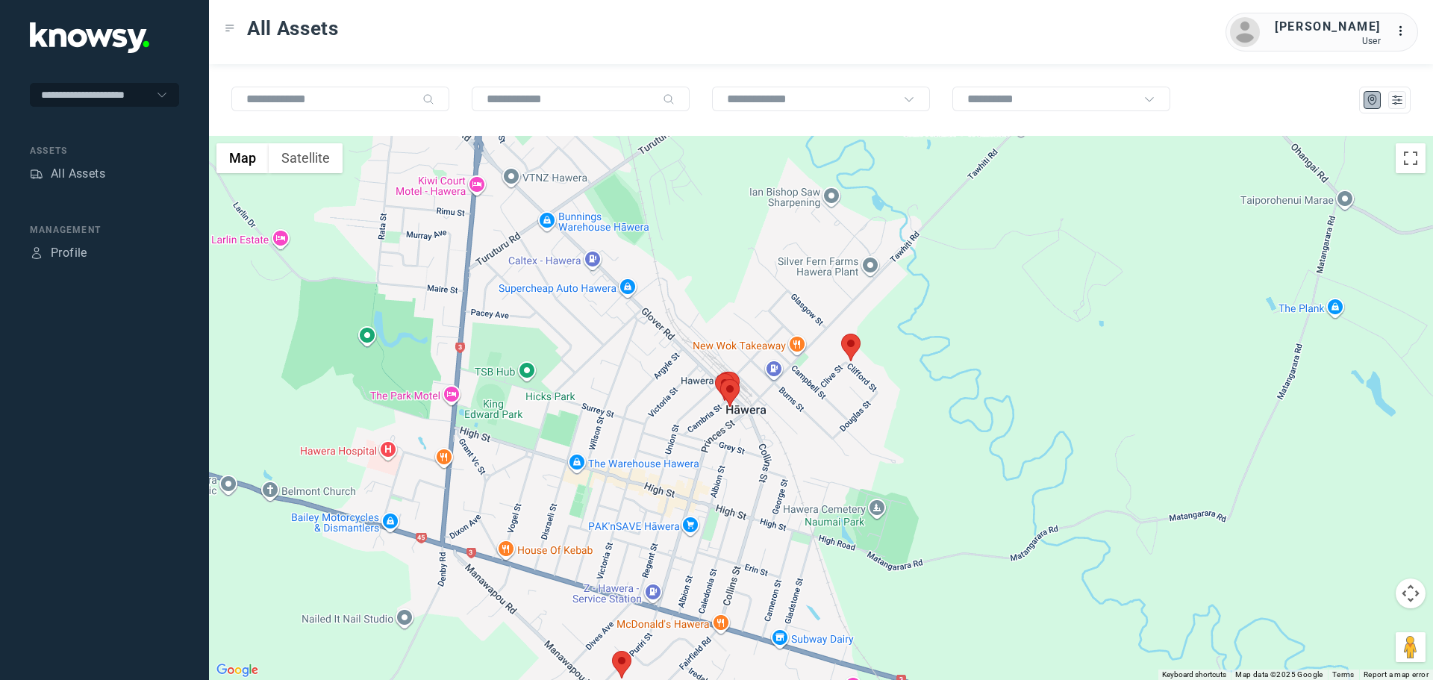
click at [841, 334] on area at bounding box center [841, 334] width 0 height 0
click at [907, 252] on button "Close" at bounding box center [900, 264] width 36 height 36
